Goal: Navigation & Orientation: Understand site structure

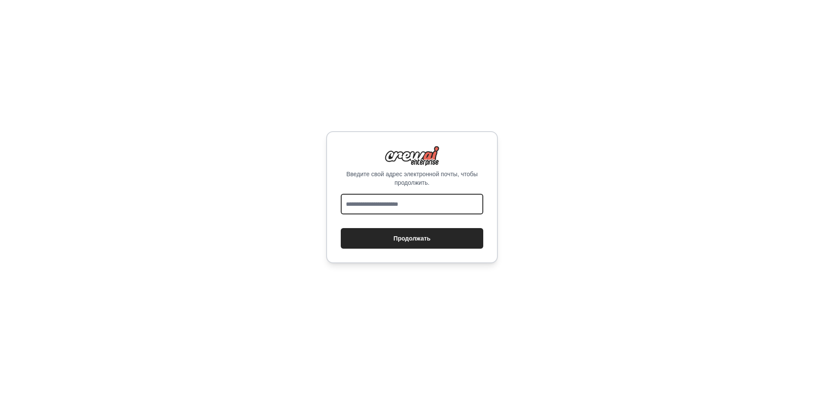
click at [404, 203] on input "email" at bounding box center [412, 204] width 143 height 21
type input "**********"
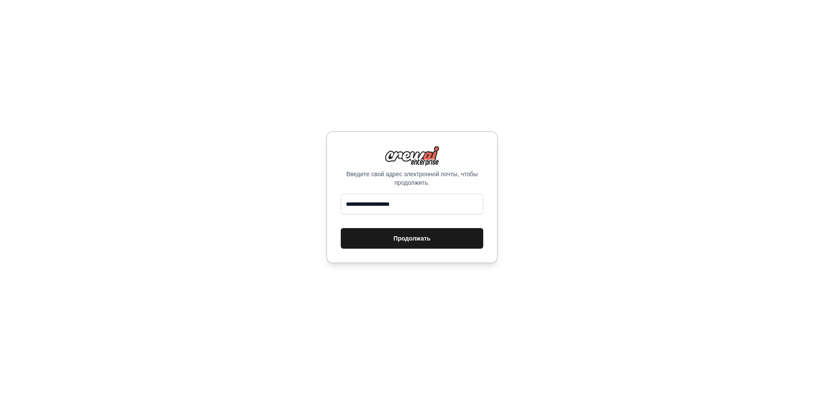
click at [415, 239] on font "Продолжать" at bounding box center [412, 238] width 37 height 7
click at [414, 190] on div "Введите свой адрес электронной почты, чтобы продолжить. Продолжать" at bounding box center [412, 197] width 172 height 132
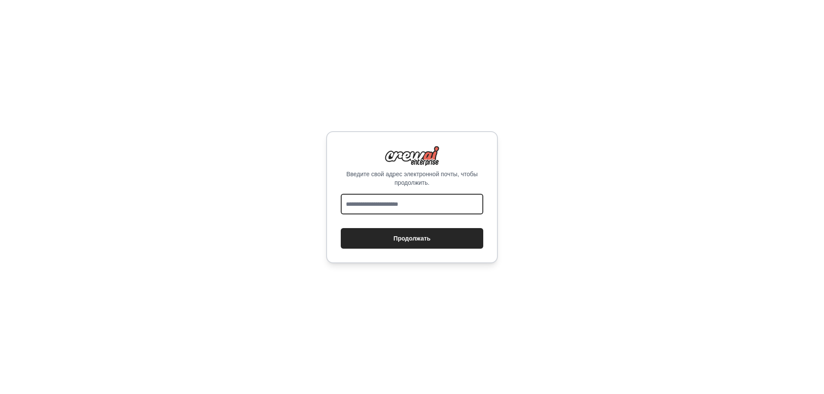
click at [407, 201] on input "email" at bounding box center [412, 204] width 143 height 21
type input "**********"
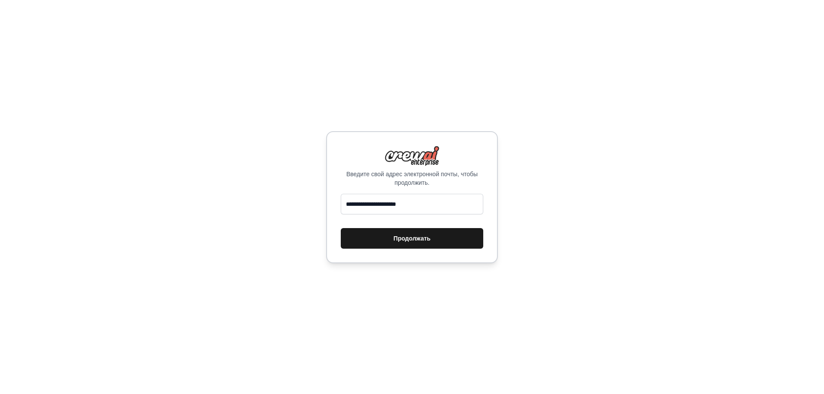
click at [382, 238] on button "Продолжать" at bounding box center [412, 238] width 143 height 21
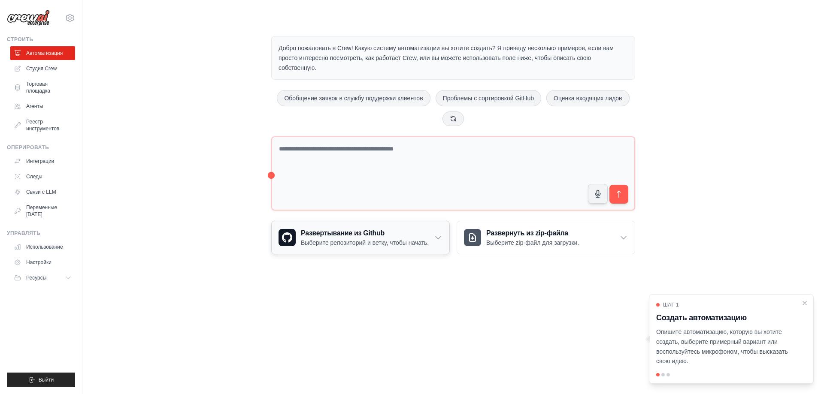
click at [442, 240] on icon at bounding box center [438, 238] width 9 height 9
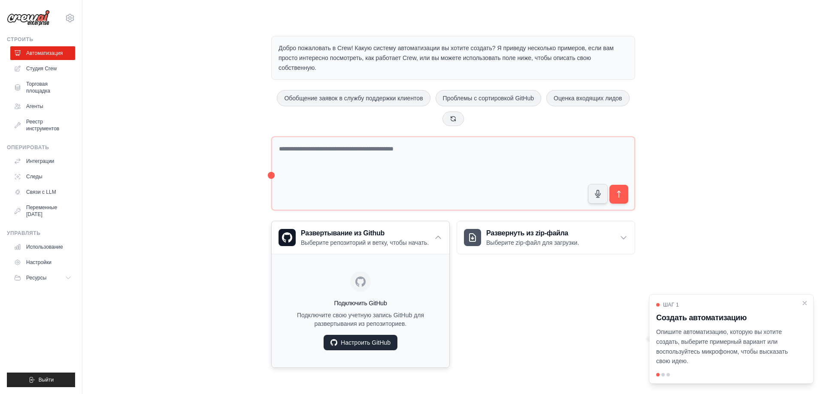
click at [376, 341] on font "Настроить GitHub" at bounding box center [366, 343] width 50 height 7
drag, startPoint x: 808, startPoint y: 305, endPoint x: 718, endPoint y: 198, distance: 140.2
click at [807, 305] on icon "Закрыть пошаговое руководство" at bounding box center [804, 303] width 7 height 7
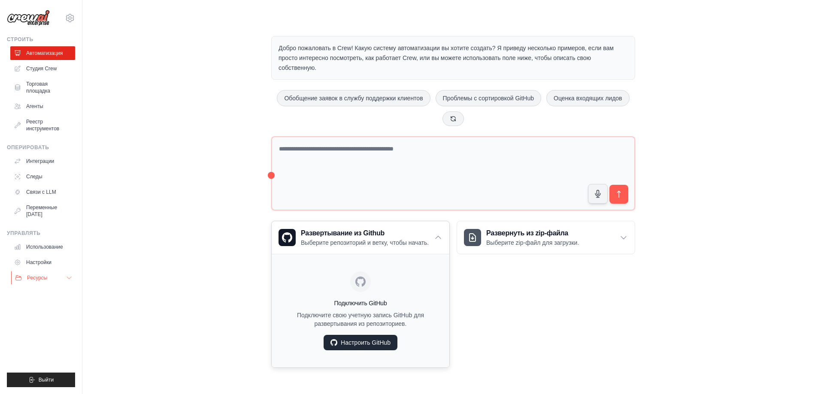
click at [44, 280] on font "Ресурсы" at bounding box center [37, 278] width 20 height 6
click at [42, 246] on font "Использование" at bounding box center [45, 247] width 37 height 6
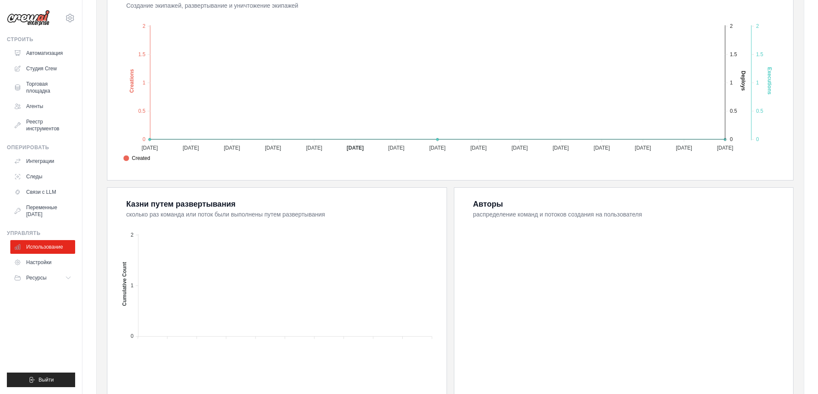
scroll to position [228, 0]
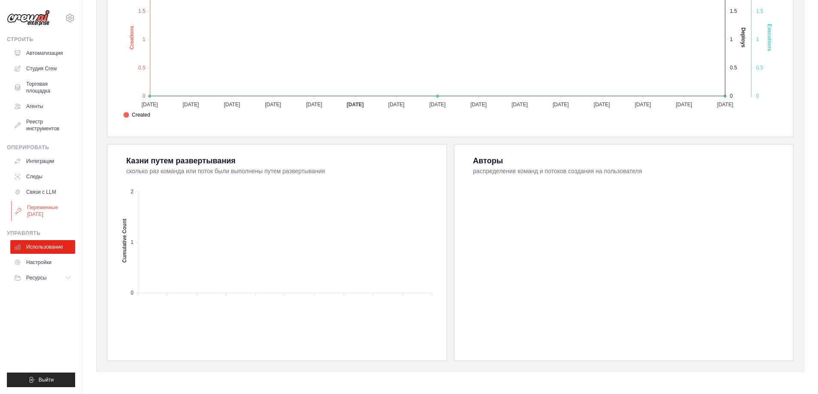
click at [31, 208] on font "Переменные среды" at bounding box center [42, 211] width 31 height 13
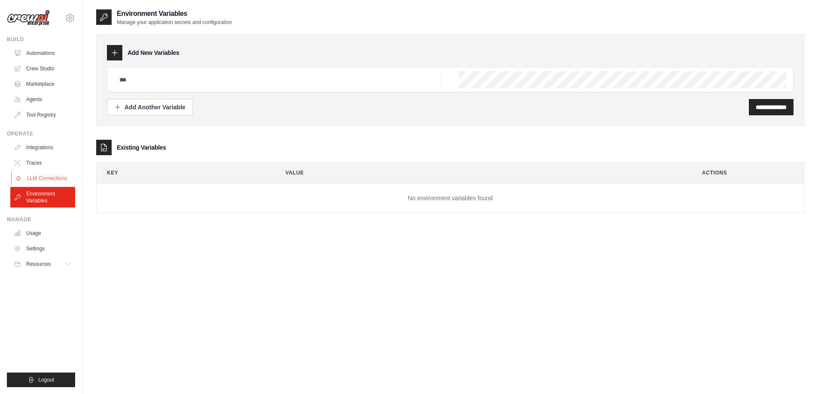
click at [45, 173] on link "LLM Connections" at bounding box center [43, 179] width 65 height 14
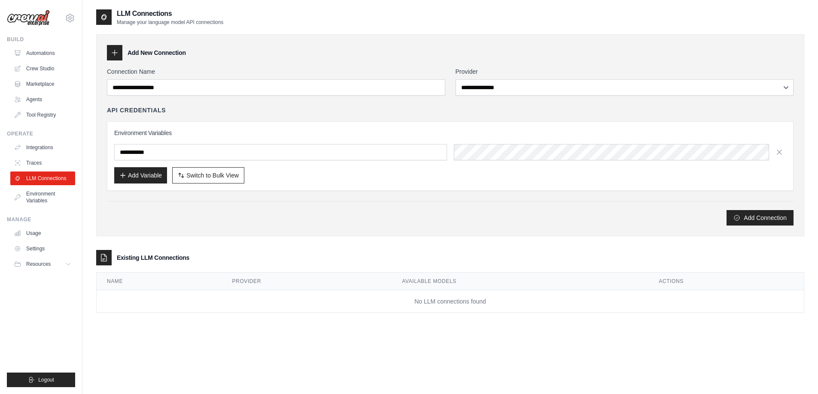
click at [39, 155] on ul "Integrations Traces LLM Connections Environment Variables" at bounding box center [42, 174] width 65 height 67
click at [37, 159] on link "Traces" at bounding box center [43, 163] width 65 height 14
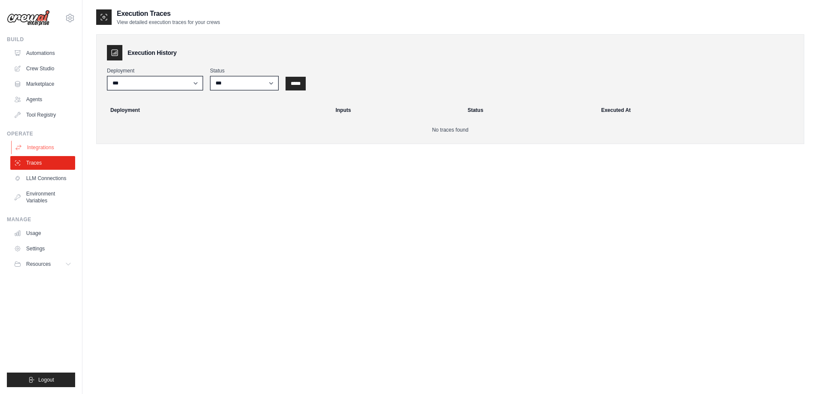
click at [43, 145] on link "Integrations" at bounding box center [43, 148] width 65 height 14
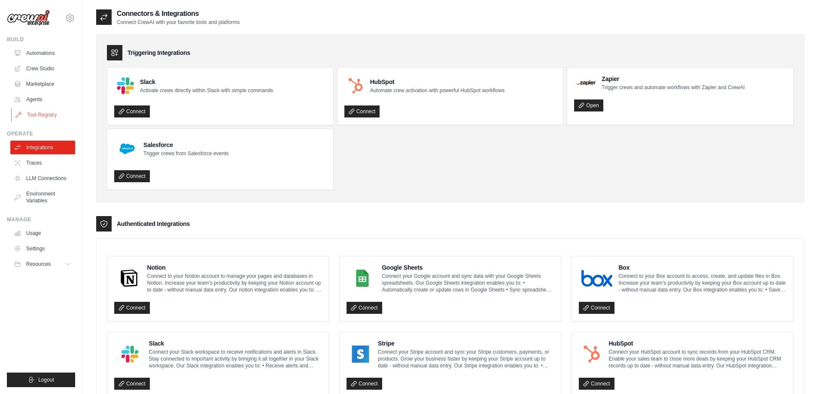
click at [37, 113] on link "Tool Registry" at bounding box center [43, 115] width 65 height 14
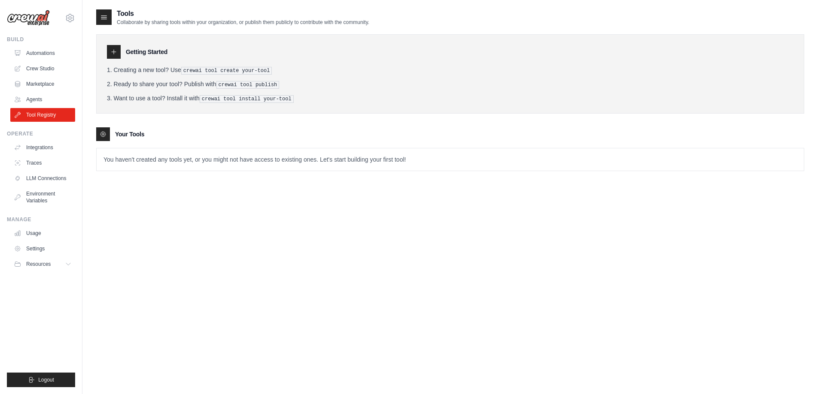
click at [35, 92] on ul "Automations Crew Studio Marketplace Agents Tool Registry" at bounding box center [42, 84] width 65 height 76
click at [38, 103] on link "Agents" at bounding box center [43, 100] width 65 height 14
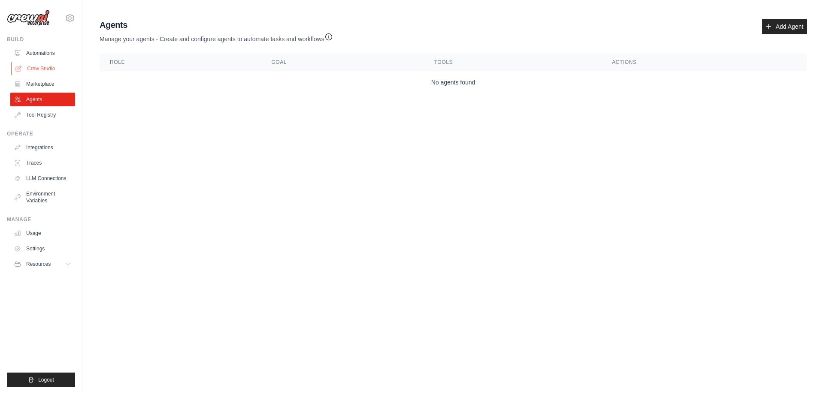
click at [44, 74] on link "Crew Studio" at bounding box center [43, 69] width 65 height 14
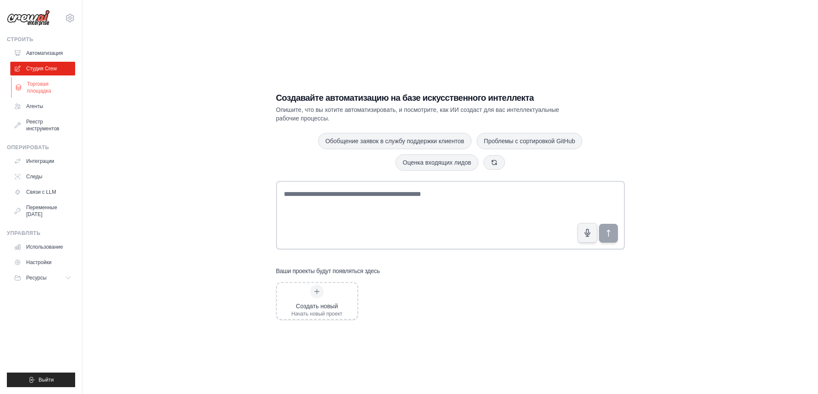
click at [43, 83] on font "Торговая площадка" at bounding box center [39, 87] width 24 height 13
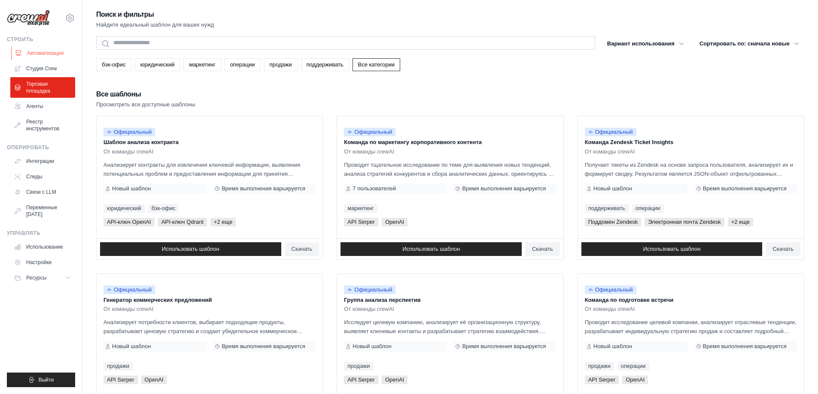
click at [46, 54] on font "Автоматизация" at bounding box center [45, 53] width 36 height 6
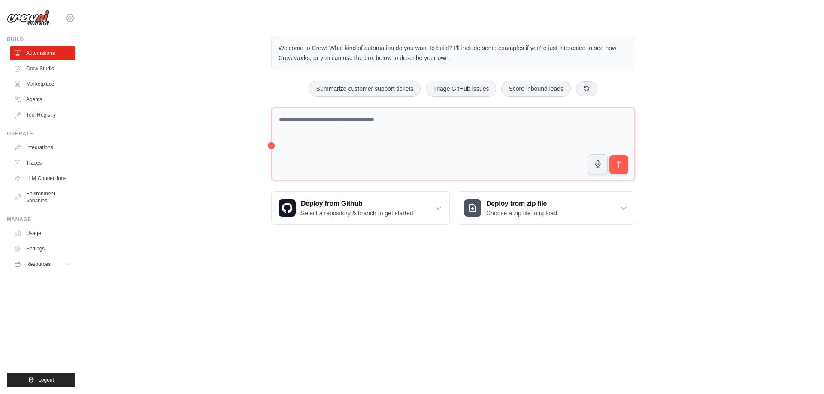
click at [73, 18] on icon at bounding box center [70, 18] width 10 height 10
click at [46, 261] on span "Resources" at bounding box center [39, 264] width 24 height 7
click at [36, 290] on span "GitHub" at bounding box center [38, 292] width 16 height 7
click at [33, 305] on span "Blog" at bounding box center [35, 306] width 10 height 7
click at [50, 289] on link "GitHub" at bounding box center [46, 293] width 60 height 12
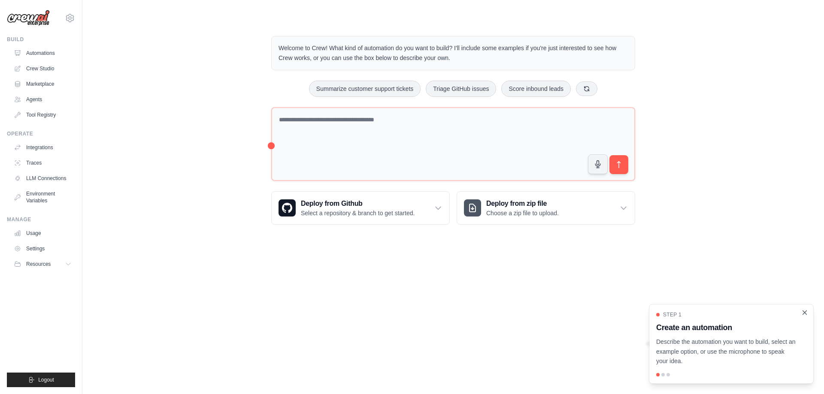
click at [804, 315] on icon "Close walkthrough" at bounding box center [805, 313] width 8 height 8
